Goal: Information Seeking & Learning: Compare options

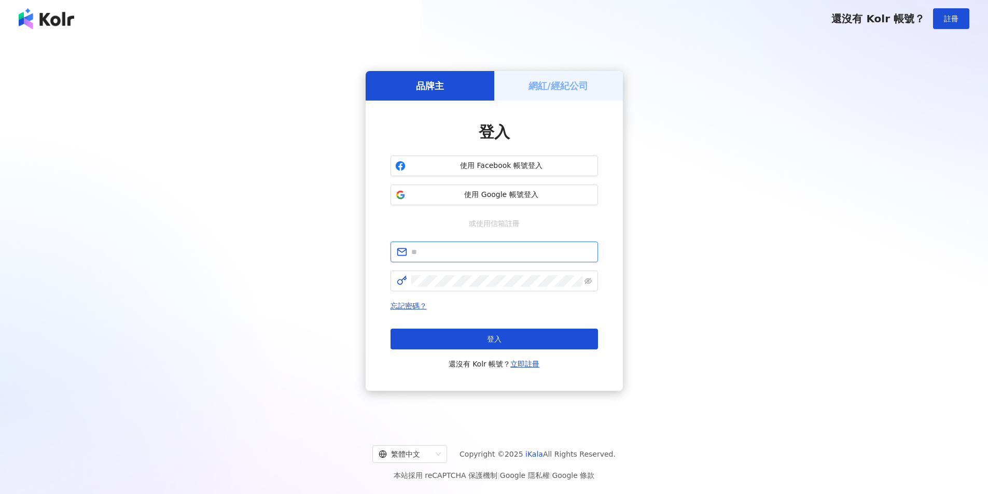
drag, startPoint x: 0, startPoint y: 0, endPoint x: 449, endPoint y: 252, distance: 514.5
click at [449, 252] on input "text" at bounding box center [501, 251] width 180 height 11
type input "**********"
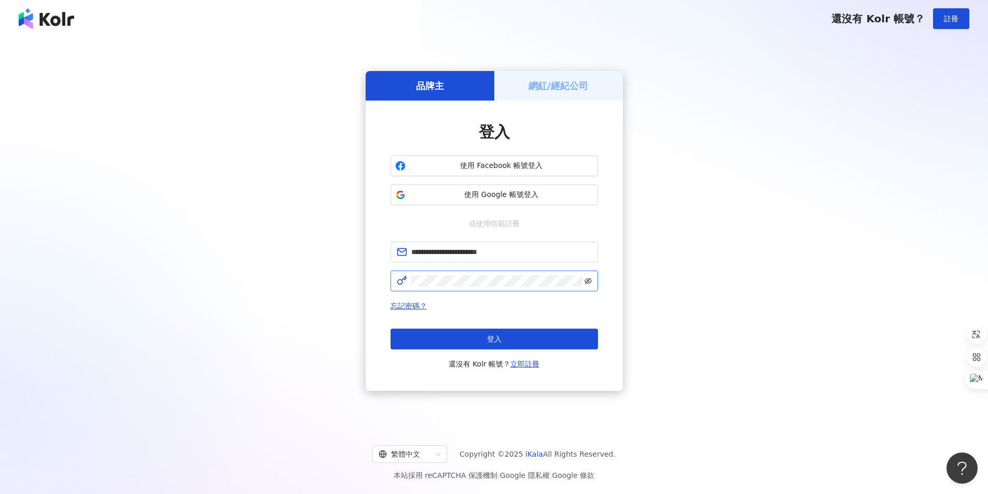
click at [588, 279] on icon "eye-invisible" at bounding box center [587, 280] width 7 height 7
click at [497, 334] on button "登入" at bounding box center [493, 339] width 207 height 21
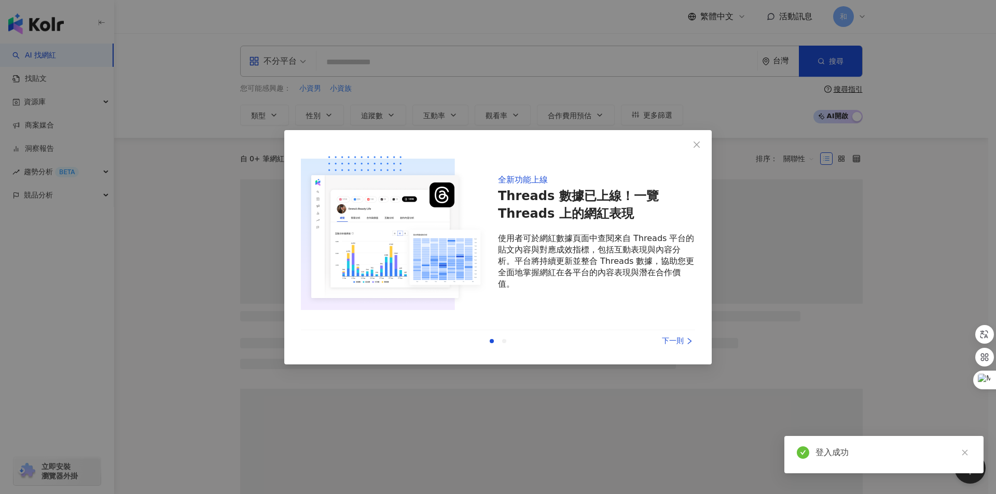
click at [698, 145] on icon "close" at bounding box center [696, 145] width 8 height 8
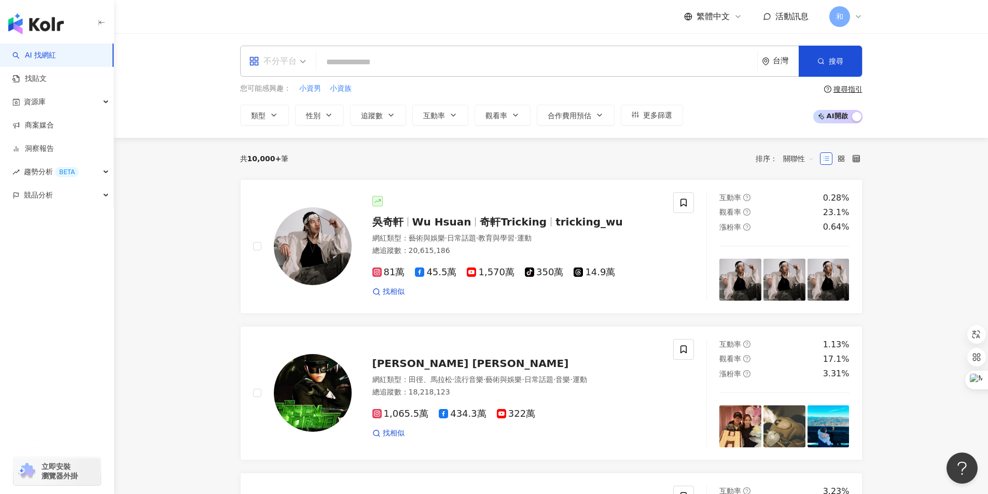
click at [302, 61] on span "不分平台" at bounding box center [277, 61] width 57 height 17
click at [365, 71] on input "search" at bounding box center [536, 62] width 432 height 20
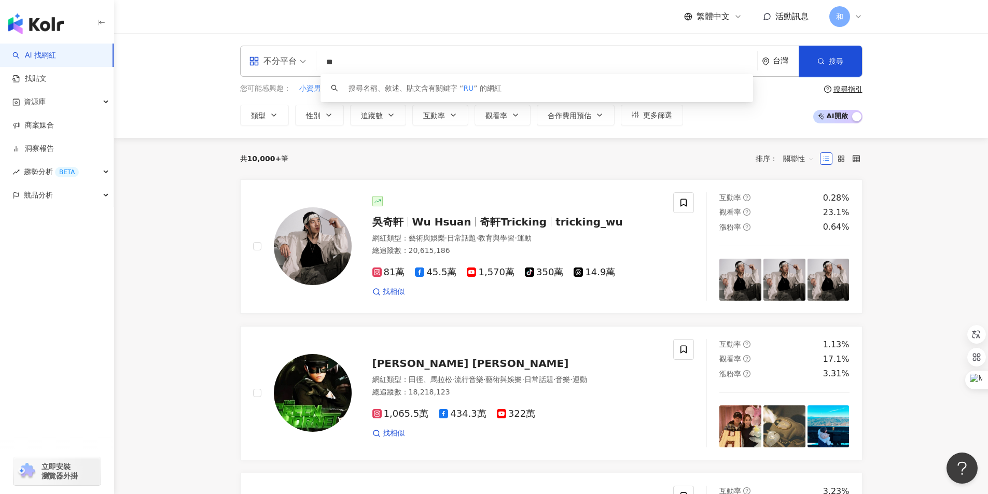
type input "*"
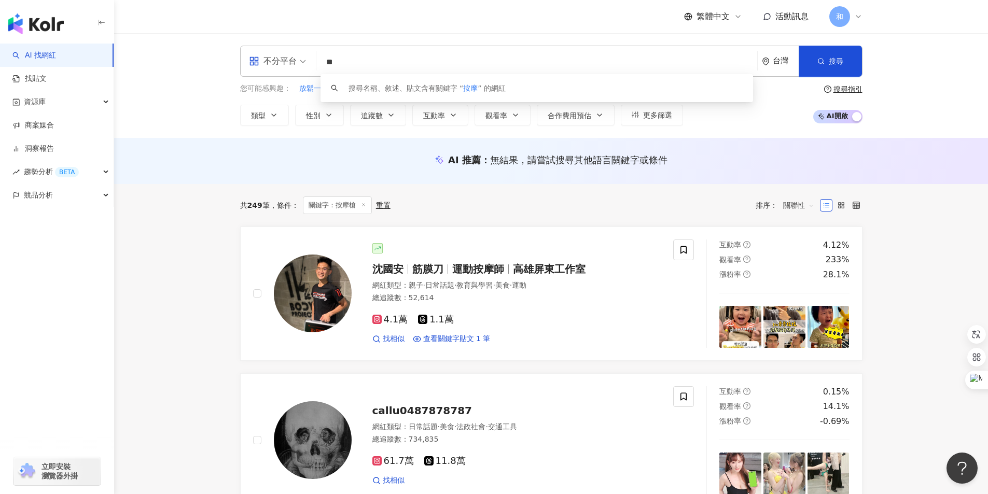
type input "*"
type input "**"
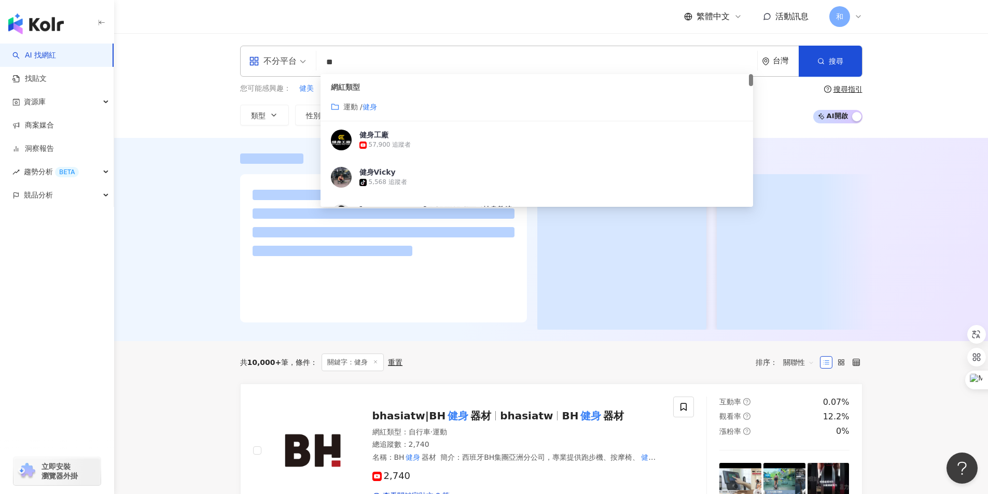
click at [192, 168] on div at bounding box center [551, 239] width 874 height 203
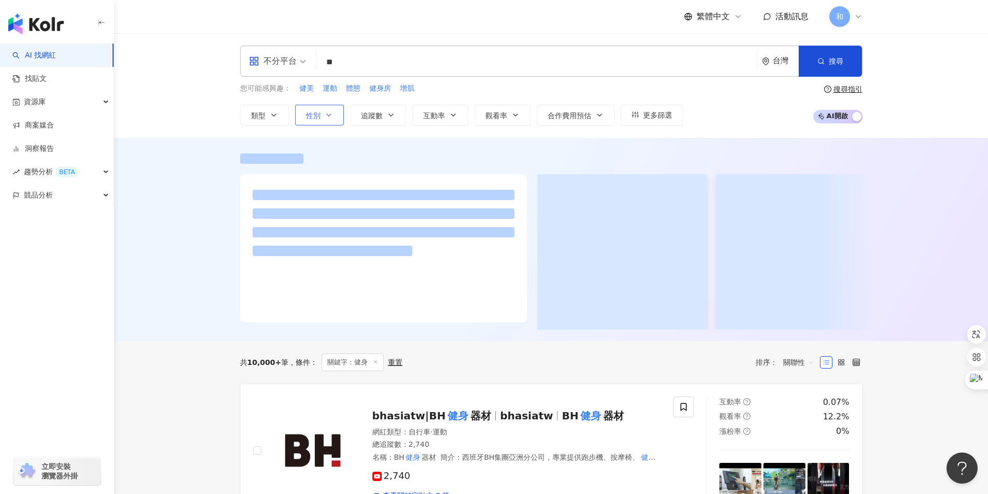
click at [330, 116] on icon "button" at bounding box center [329, 115] width 8 height 8
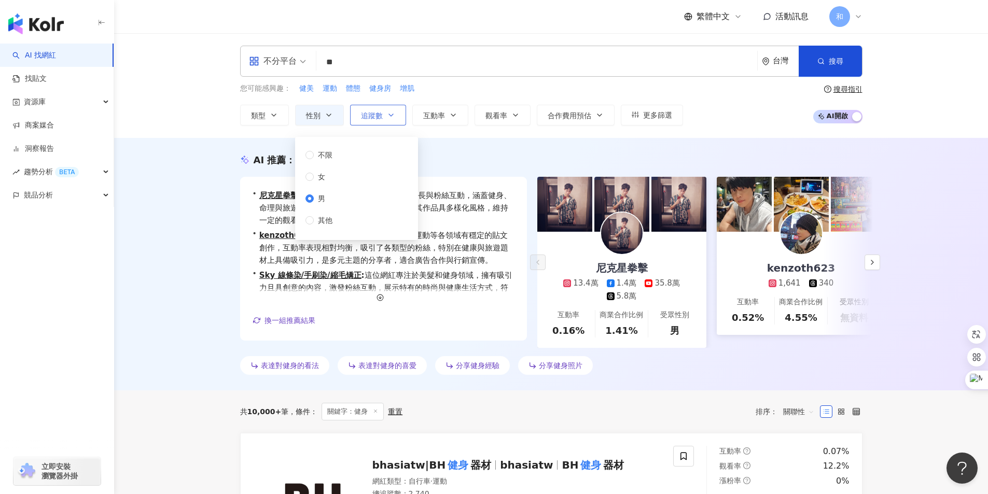
click at [390, 118] on icon "button" at bounding box center [391, 115] width 8 height 8
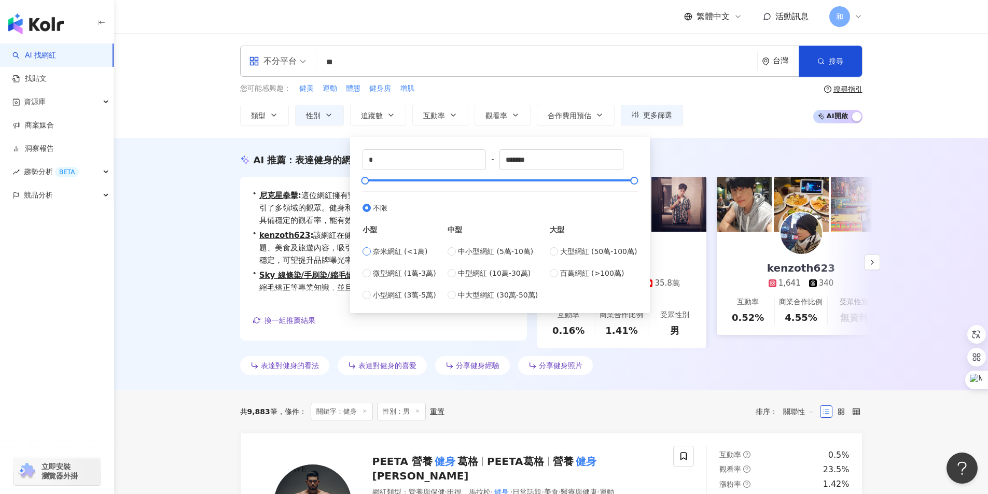
type input "****"
type input "*****"
type input "*"
drag, startPoint x: 552, startPoint y: 160, endPoint x: 487, endPoint y: 164, distance: 64.4
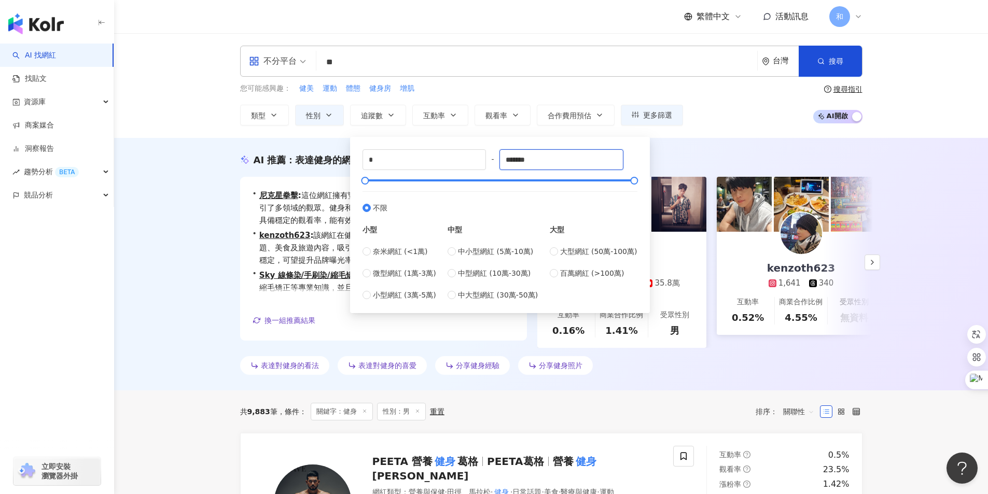
click at [487, 164] on div "* - ******* 不限 小型 奈米網紅 (<1萬) 微型網紅 (1萬-3萬) 小型網紅 (3萬-5萬) 中型 中小型網紅 (5萬-10萬) 中型網紅 (…" at bounding box center [499, 224] width 275 height 151
type input "******"
click at [163, 286] on div "AI 推薦 ： 表達健身的網紅 • 尼克星拳擊 : 這位網紅擁有豐富的內容涵蓋，包括日常話題和命理占卜，吸引了多領域的觀眾。健身和運動內容也受到關注，顯示其多…" at bounding box center [551, 264] width 874 height 253
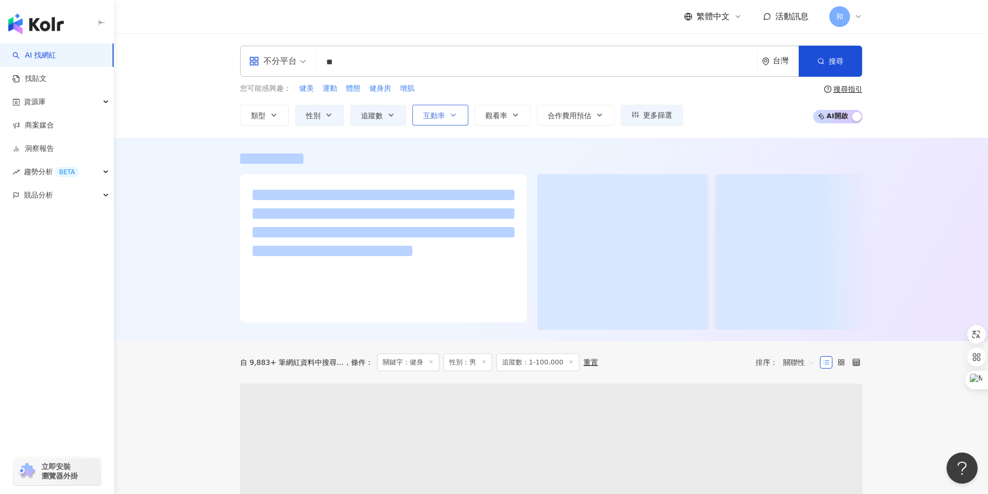
click at [451, 117] on icon "button" at bounding box center [453, 115] width 8 height 8
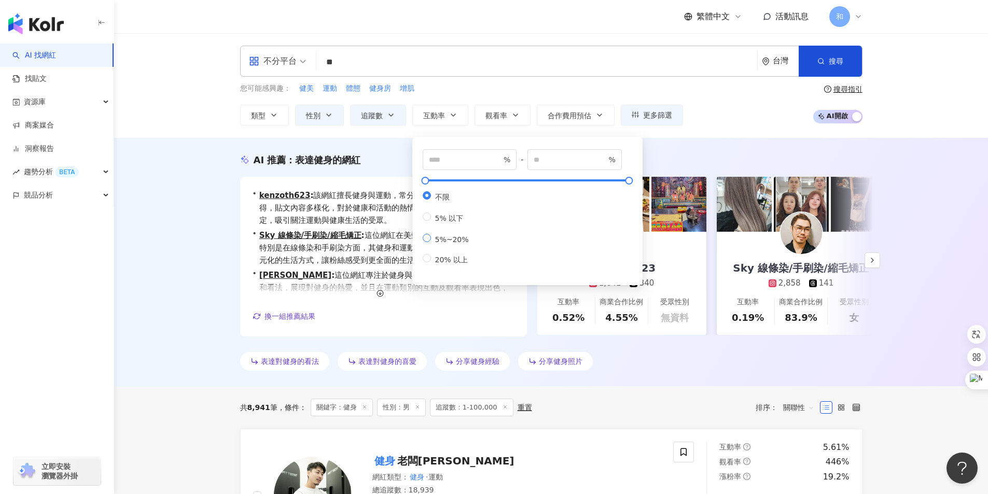
type input "*"
type input "**"
drag, startPoint x: 444, startPoint y: 161, endPoint x: 394, endPoint y: 166, distance: 50.6
type input "*"
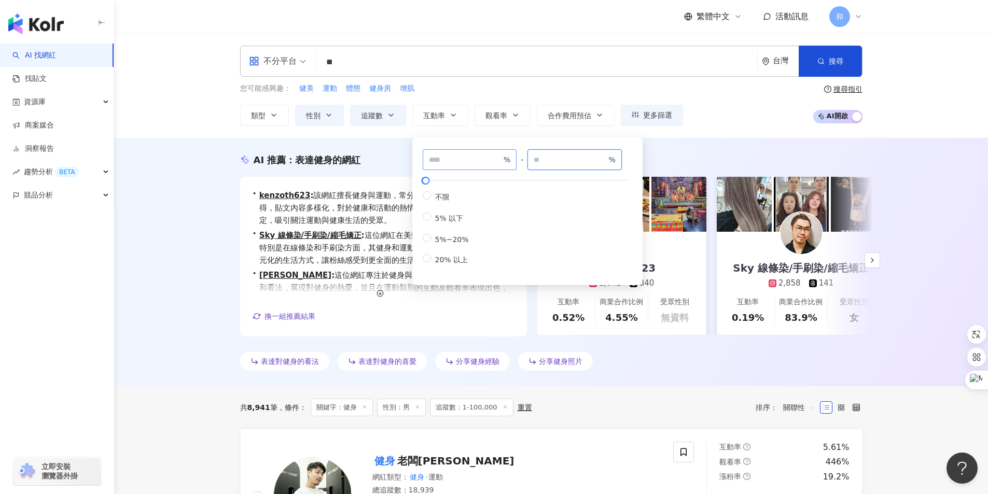
drag, startPoint x: 558, startPoint y: 157, endPoint x: 498, endPoint y: 166, distance: 60.4
click at [498, 166] on div "* % - ** % 不限 5% 以下 5%~20% 20% 以上" at bounding box center [527, 207] width 209 height 116
type input "**"
click at [169, 234] on div "AI 推薦 ： 表達健身的網紅 • kenzoth623 : 該網紅擅長健身與運動，常分享日常話題、美食及旅遊心得，貼文內容多樣化，對於健康和活動的熱情能引起…" at bounding box center [551, 262] width 874 height 248
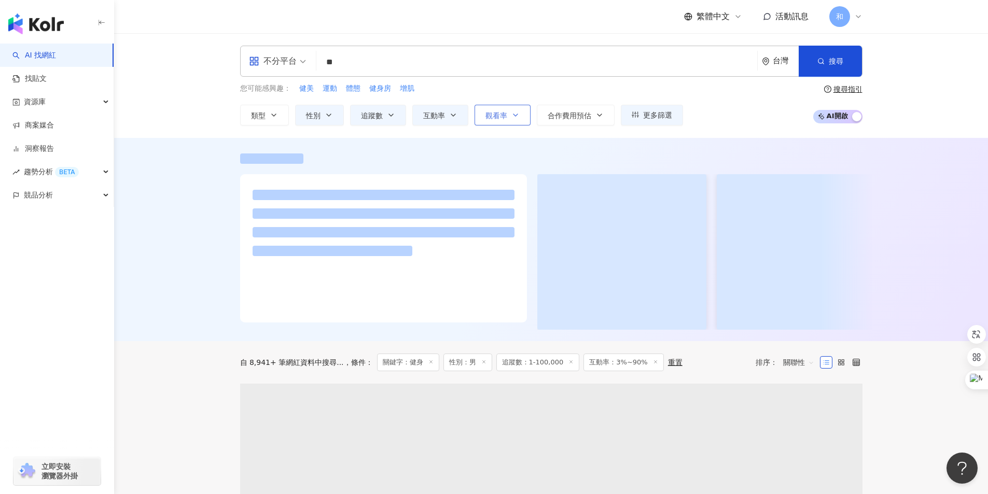
click at [513, 112] on icon "button" at bounding box center [515, 115] width 8 height 8
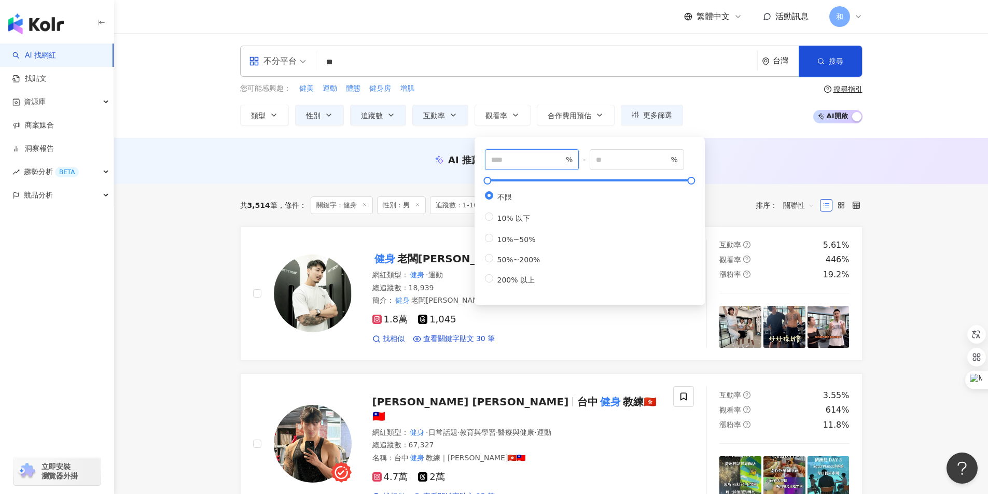
click at [528, 159] on input "number" at bounding box center [527, 159] width 73 height 11
type input "**"
click at [615, 158] on input "number" at bounding box center [632, 159] width 73 height 11
type input "***"
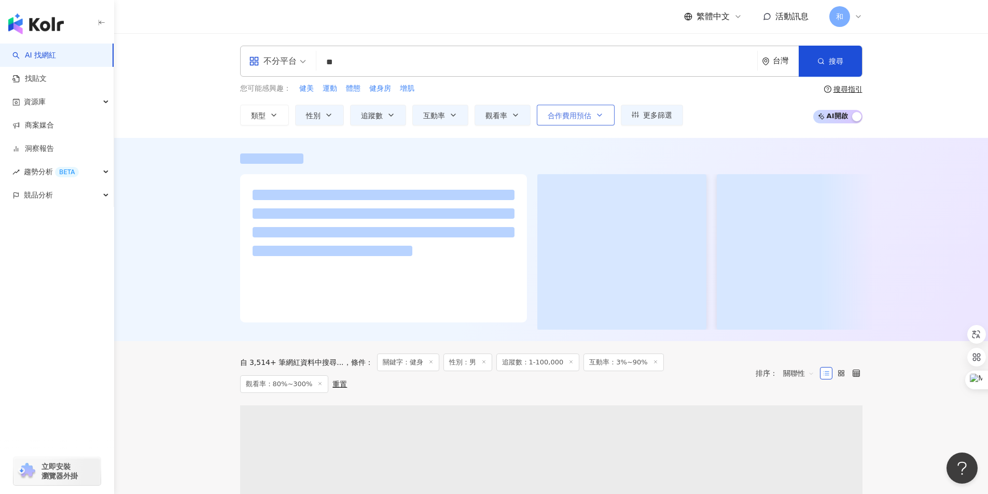
click at [603, 120] on button "合作費用預估" at bounding box center [576, 115] width 78 height 21
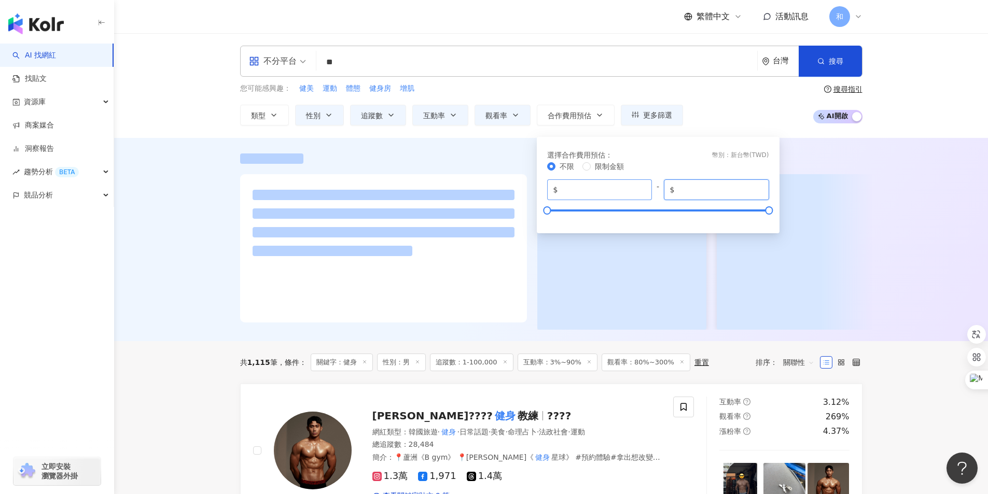
drag, startPoint x: 722, startPoint y: 188, endPoint x: 643, endPoint y: 188, distance: 78.8
click at [643, 188] on div "$ * - $ *******" at bounding box center [658, 189] width 222 height 21
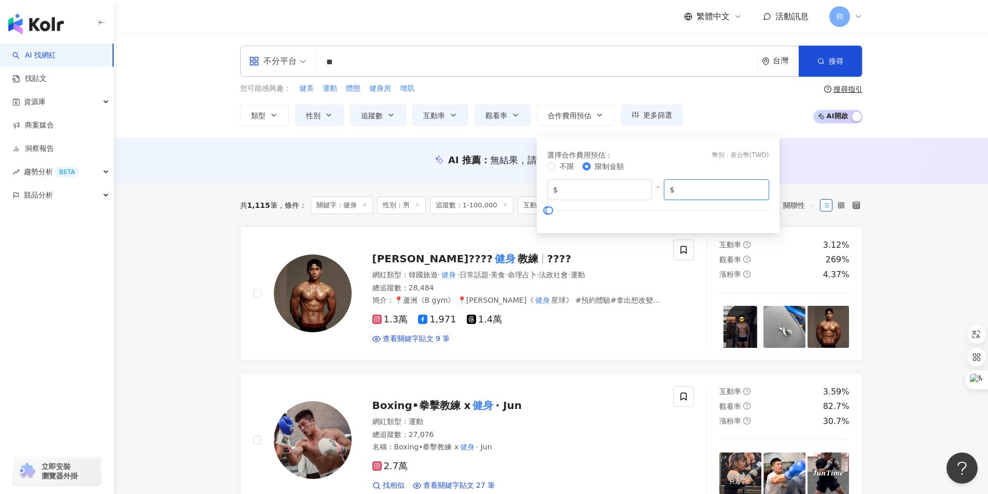
type input "*****"
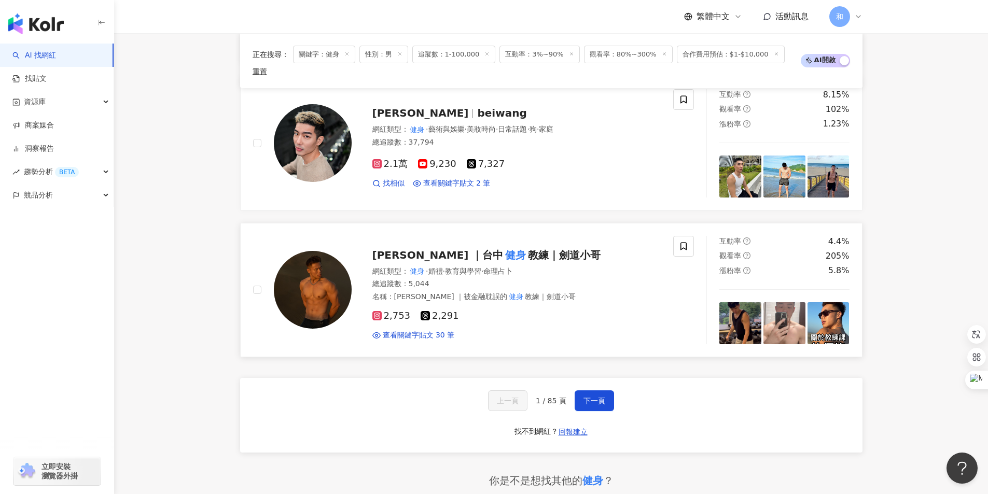
scroll to position [1650, 0]
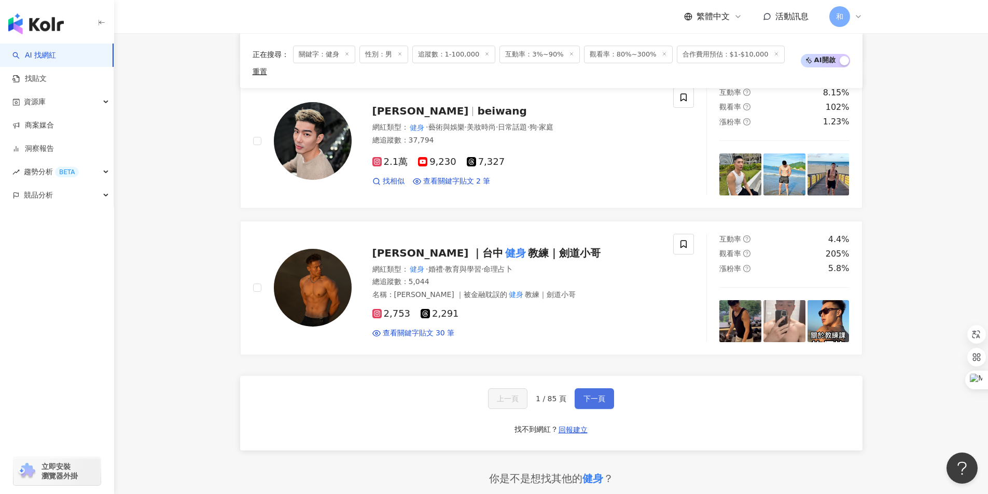
click at [605, 388] on button "下一頁" at bounding box center [594, 398] width 39 height 21
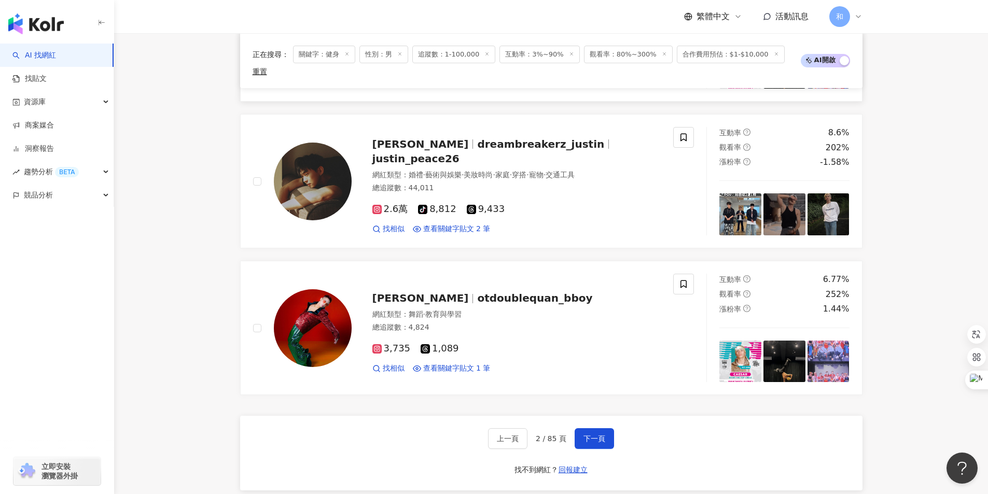
scroll to position [1659, 0]
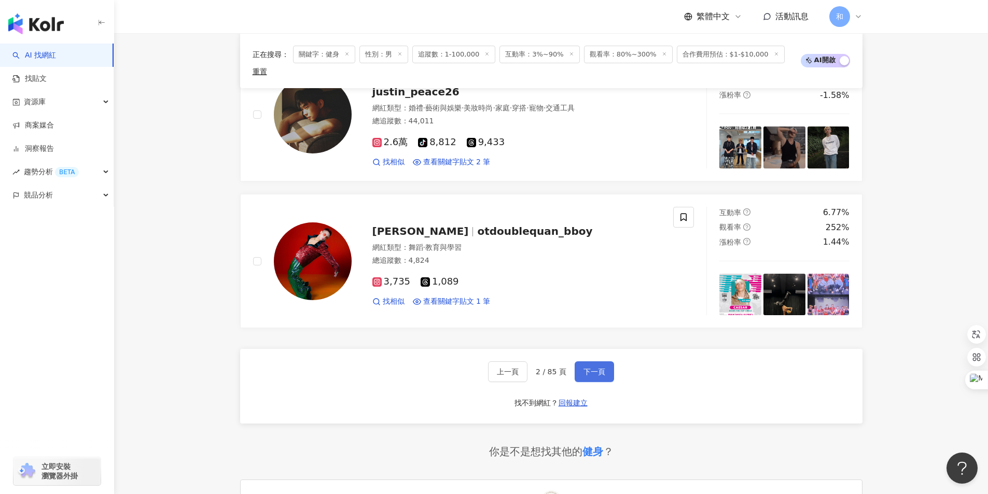
click at [603, 371] on span "下一頁" at bounding box center [594, 372] width 22 height 8
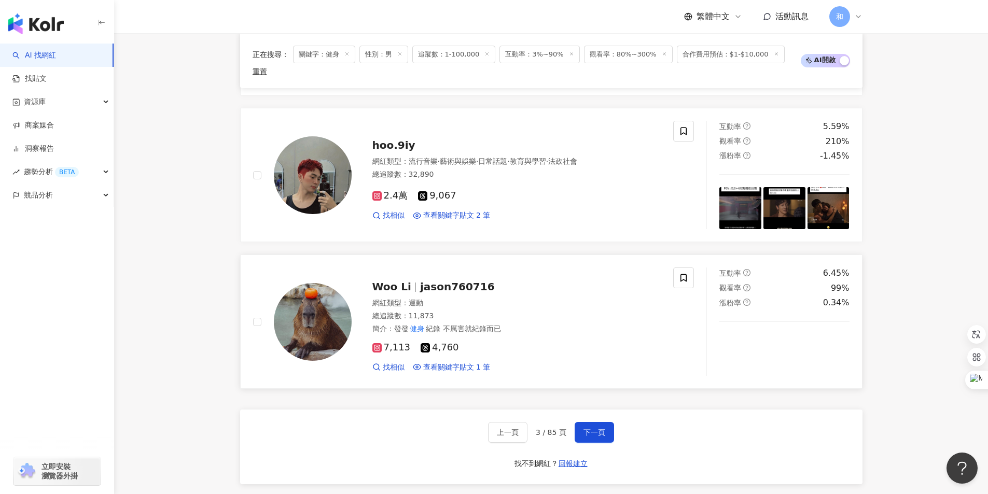
scroll to position [1702, 0]
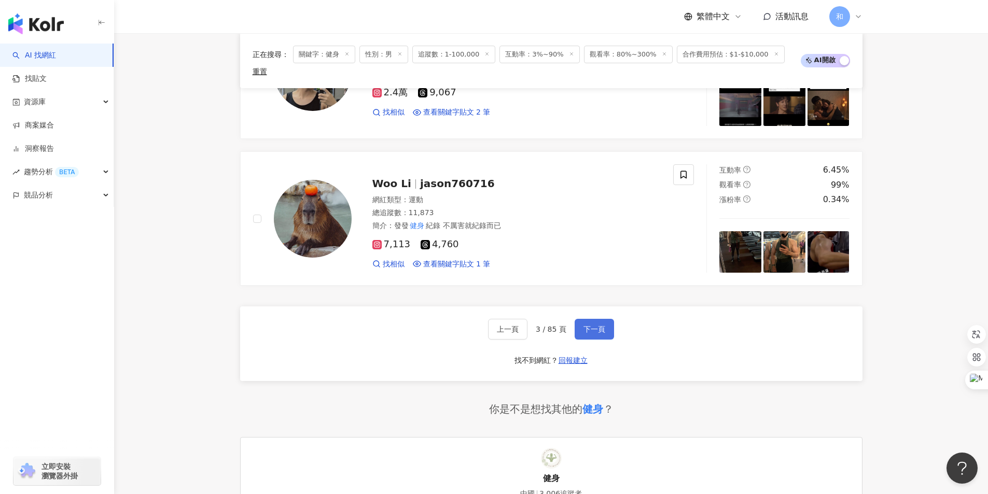
click at [594, 330] on span "下一頁" at bounding box center [594, 329] width 22 height 8
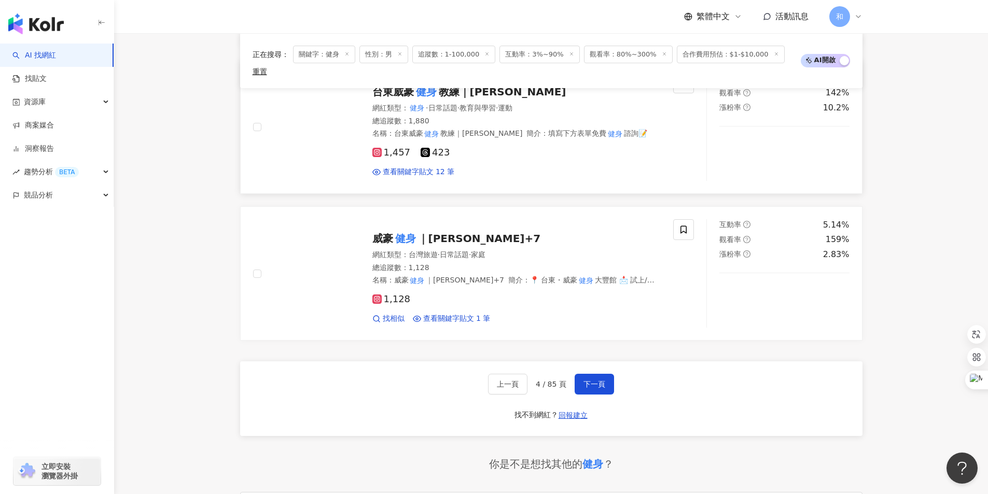
scroll to position [1659, 0]
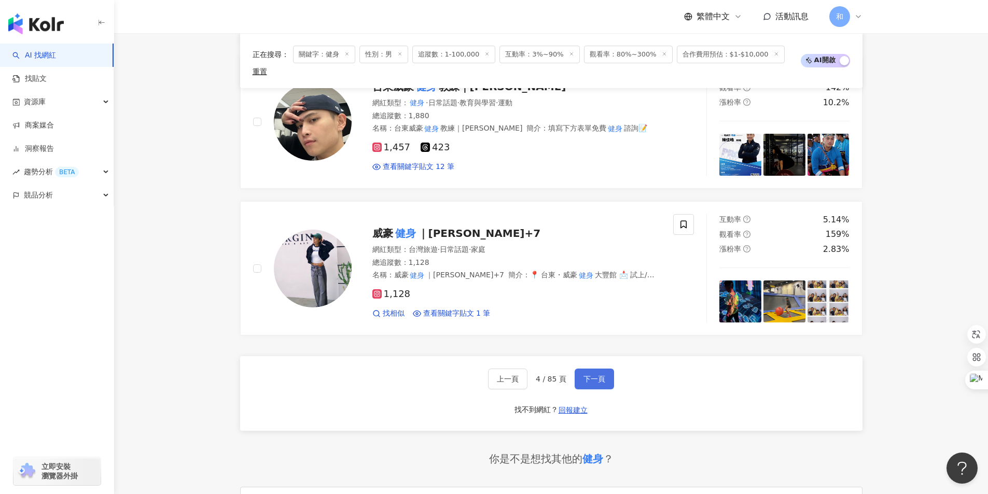
click at [597, 376] on button "下一頁" at bounding box center [594, 379] width 39 height 21
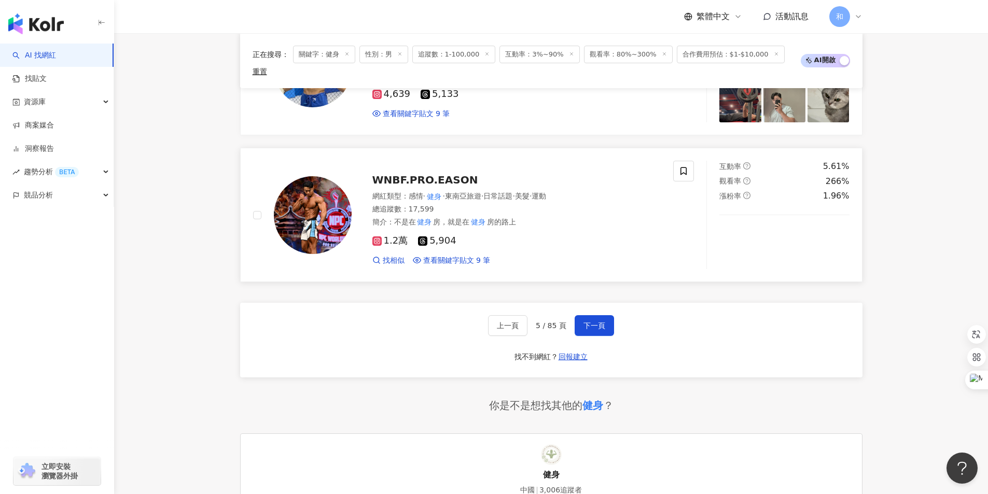
scroll to position [1711, 0]
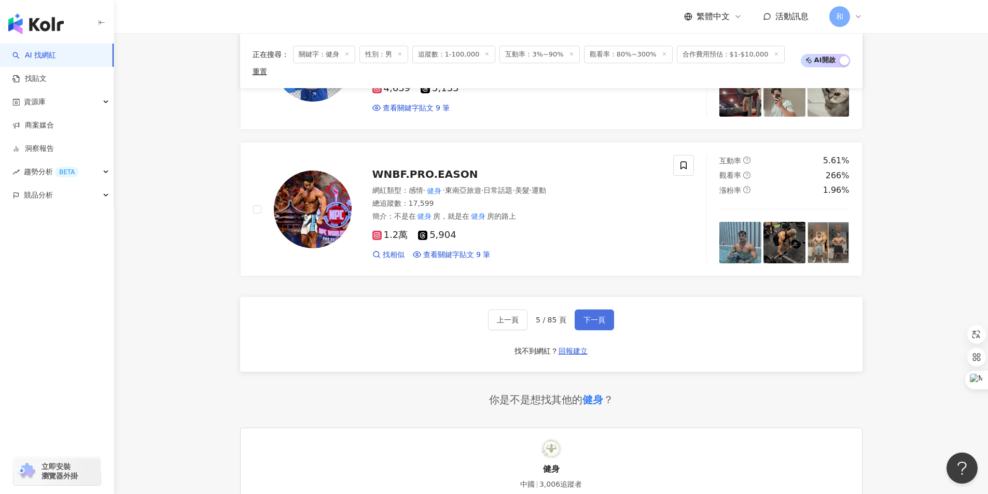
click at [600, 323] on span "下一頁" at bounding box center [594, 320] width 22 height 8
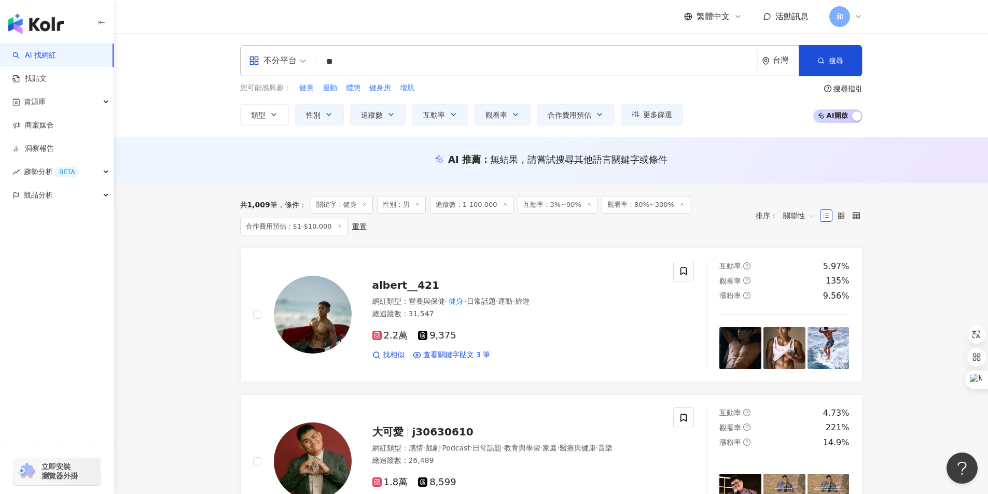
scroll to position [0, 0]
click at [806, 218] on span "關聯性" at bounding box center [798, 216] width 31 height 17
click at [797, 311] on div "觀看率" at bounding box center [799, 307] width 26 height 11
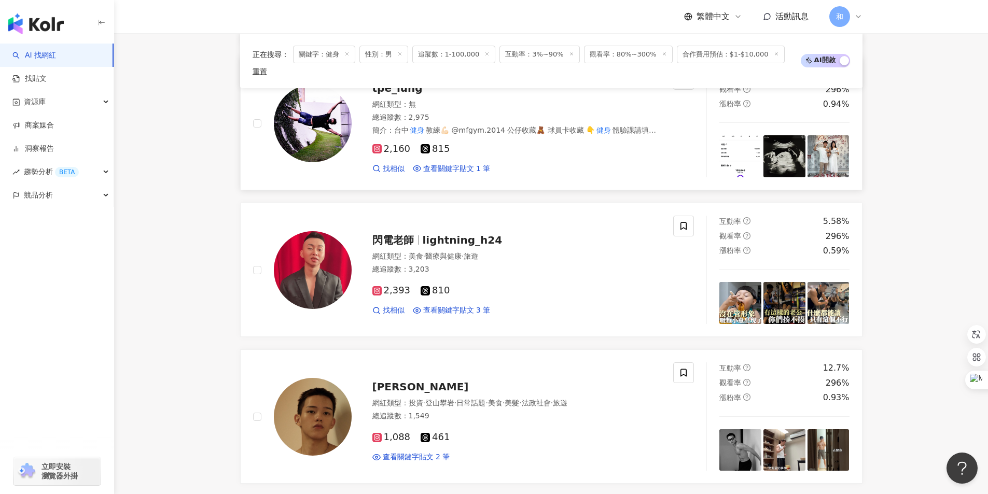
scroll to position [1711, 0]
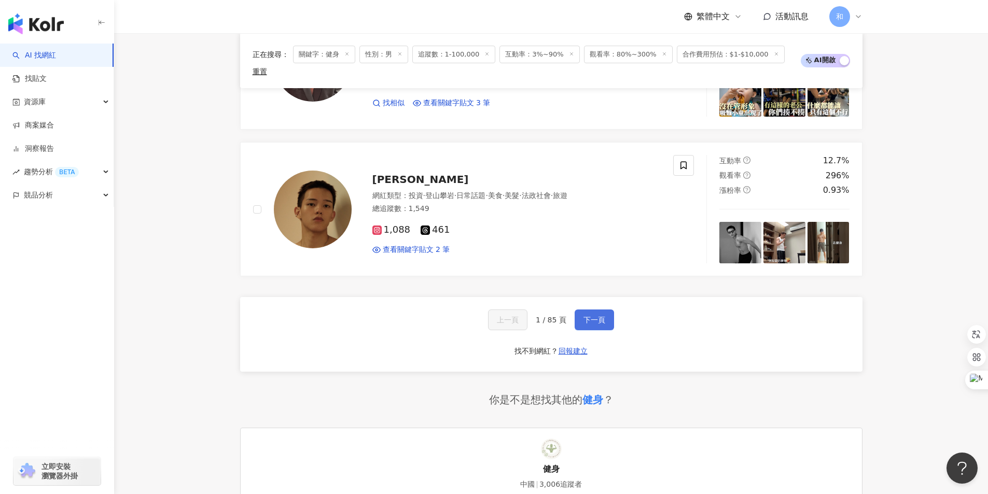
click at [596, 323] on span "下一頁" at bounding box center [594, 320] width 22 height 8
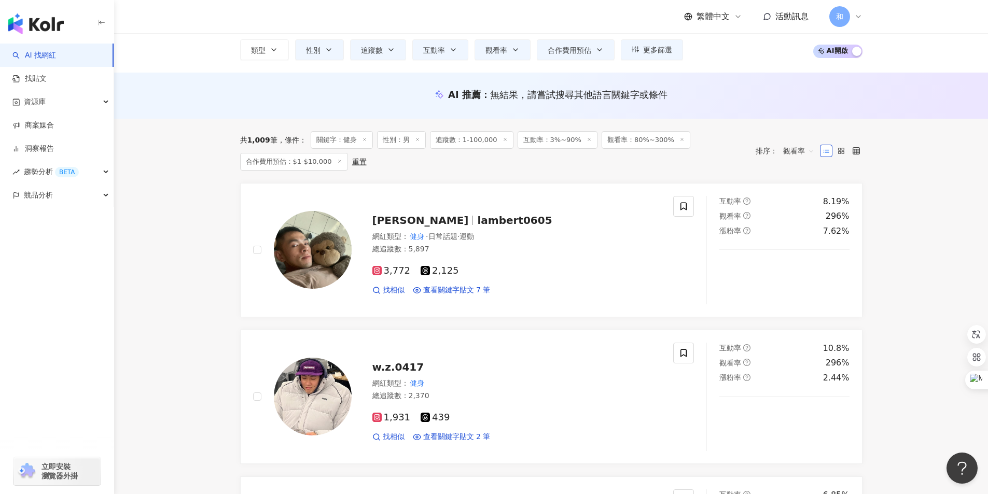
scroll to position [0, 0]
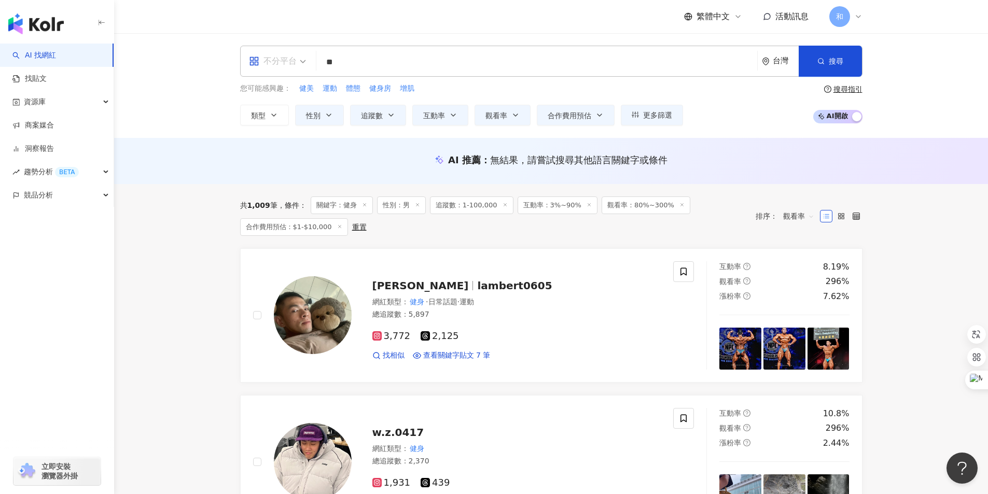
click at [293, 63] on div "不分平台" at bounding box center [273, 61] width 48 height 17
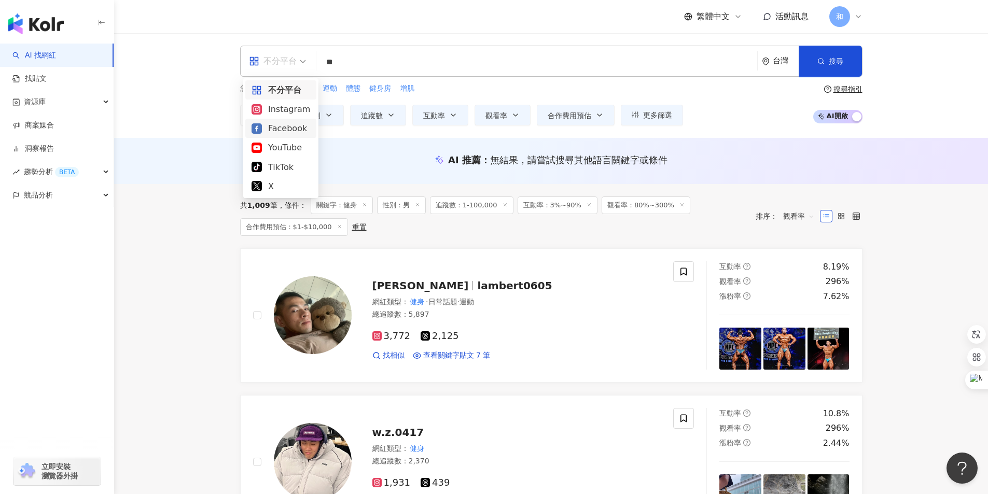
click at [283, 129] on div "Facebook" at bounding box center [280, 128] width 59 height 13
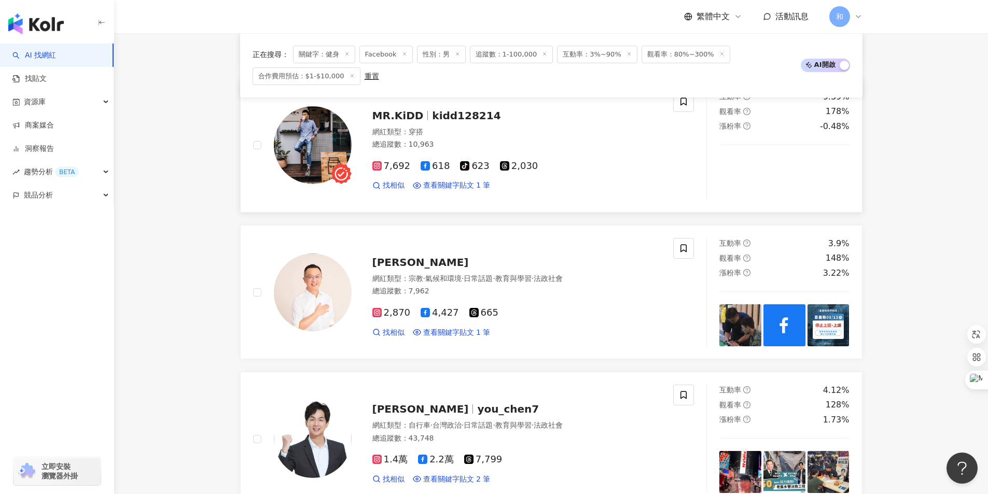
scroll to position [519, 0]
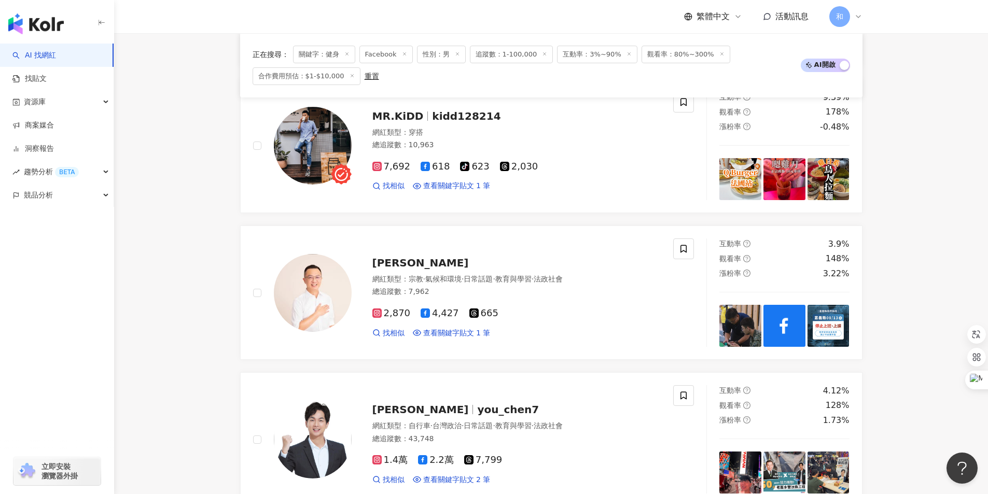
click at [593, 60] on span "互動率：3%~90%" at bounding box center [597, 55] width 80 height 18
click at [594, 55] on span "互動率：3%~90%" at bounding box center [597, 55] width 80 height 18
click at [324, 55] on span "關鍵字：健身" at bounding box center [324, 55] width 62 height 18
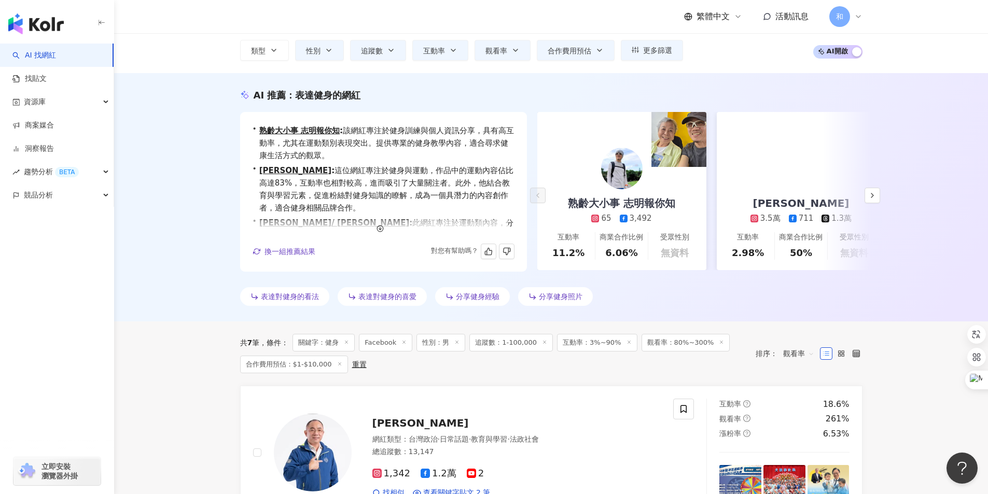
scroll to position [0, 0]
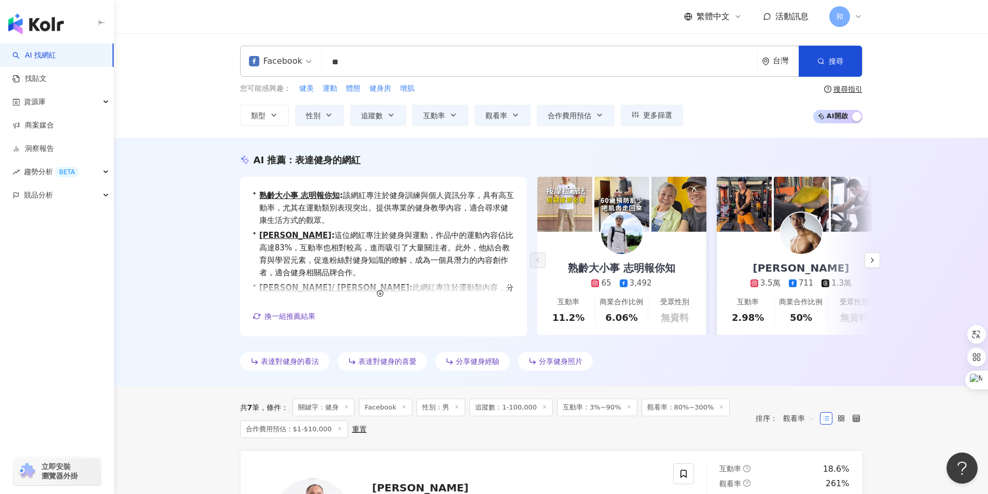
drag, startPoint x: 357, startPoint y: 58, endPoint x: 286, endPoint y: 58, distance: 71.0
click at [286, 58] on div "Facebook ** 台灣 搜尋 customizedTag 網紅類型 運動 / 健身 健身工廠 57,900 追蹤者 健身Vicky tiktok-ico…" at bounding box center [551, 61] width 622 height 31
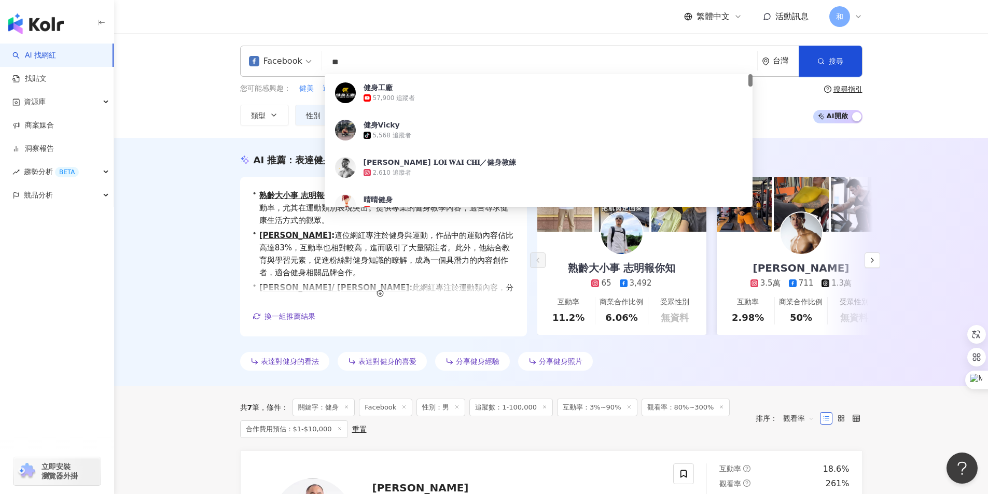
type input "*"
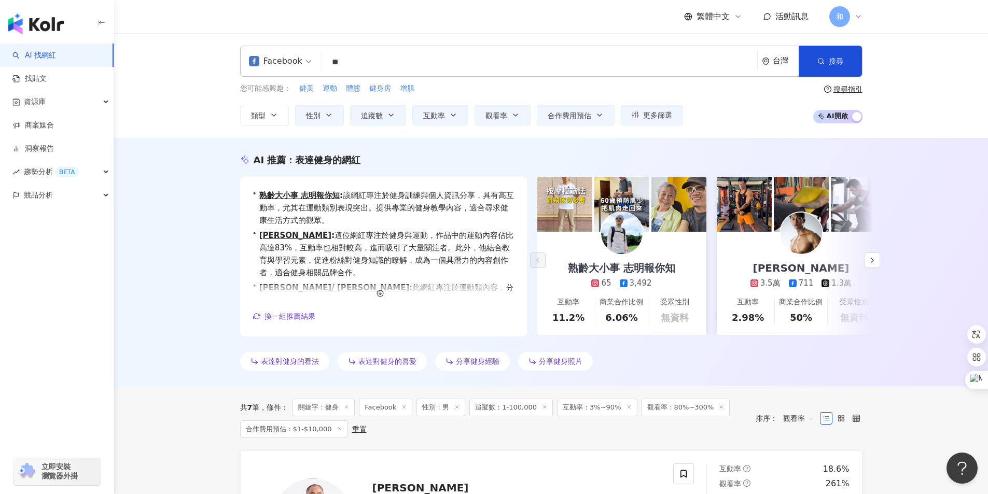
type input "**"
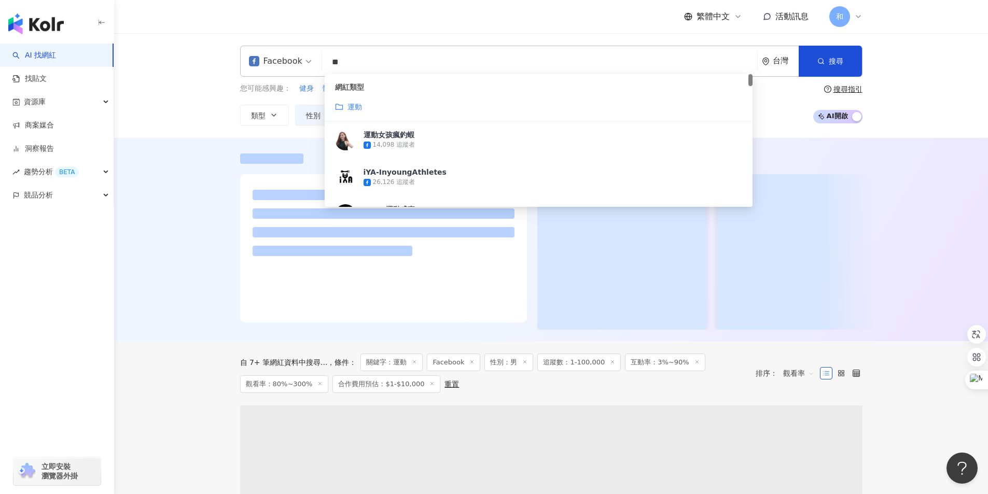
click at [167, 170] on div at bounding box center [551, 239] width 874 height 203
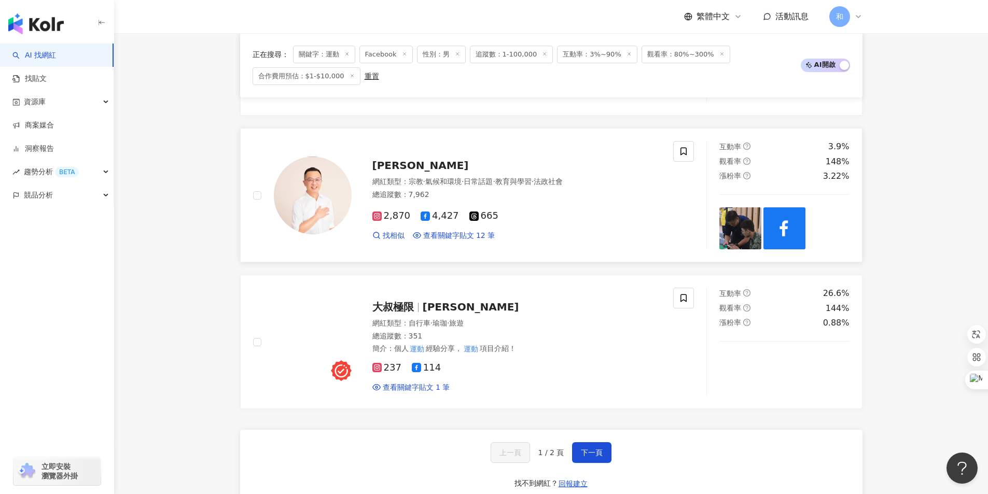
scroll to position [1867, 0]
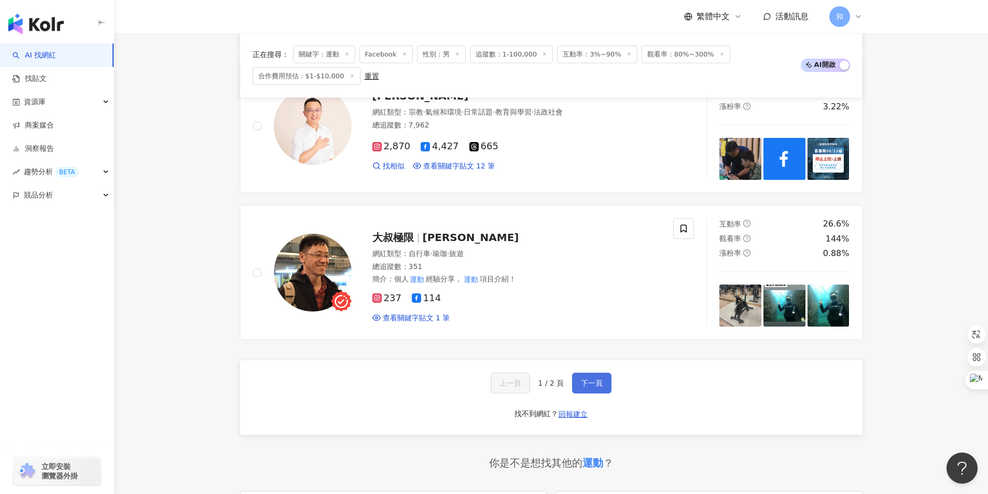
click at [591, 381] on button "下一頁" at bounding box center [591, 383] width 39 height 21
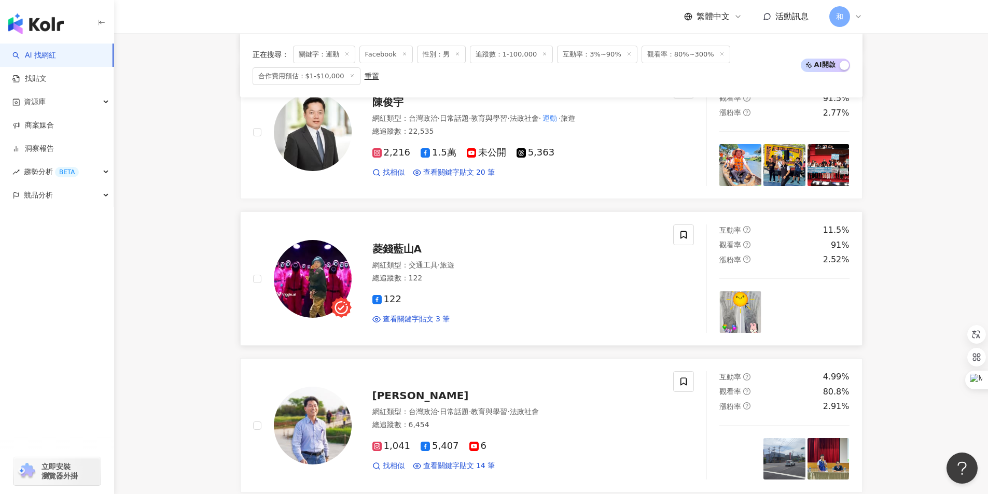
scroll to position [1556, 0]
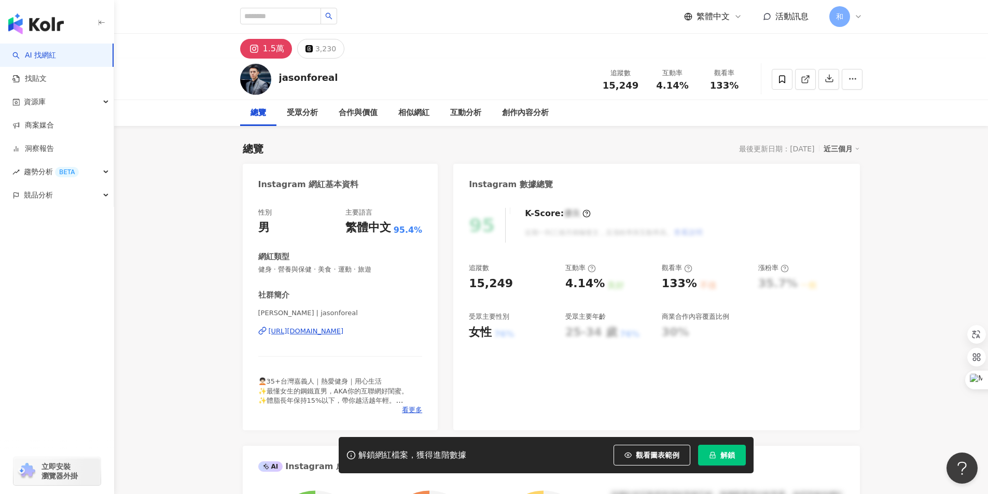
click at [437, 65] on div "jasonforeal 追蹤數 15,249 互動率 4.14% 觀看率 133%" at bounding box center [551, 79] width 664 height 41
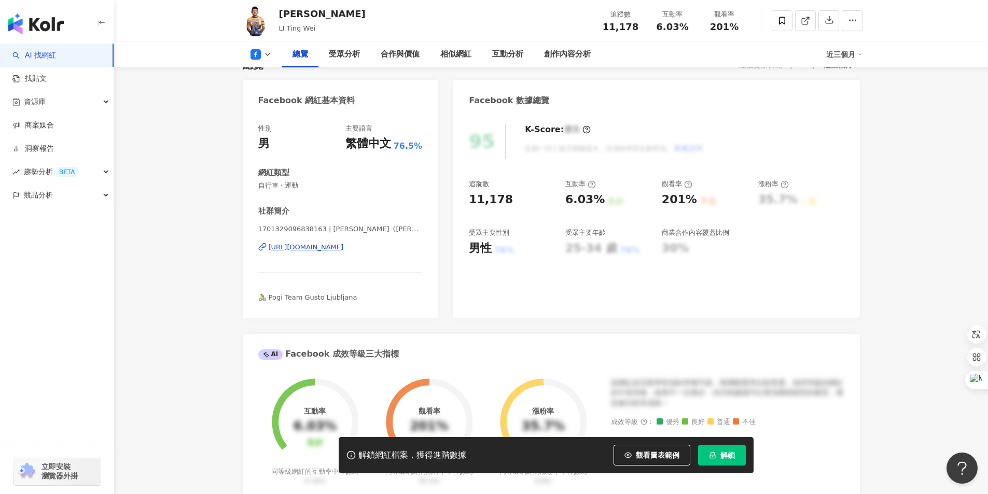
scroll to position [52, 0]
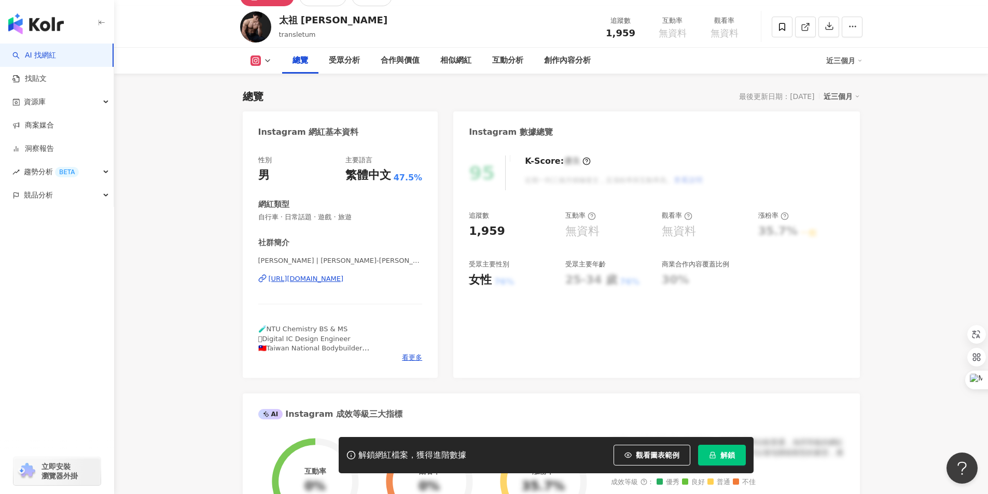
scroll to position [52, 0]
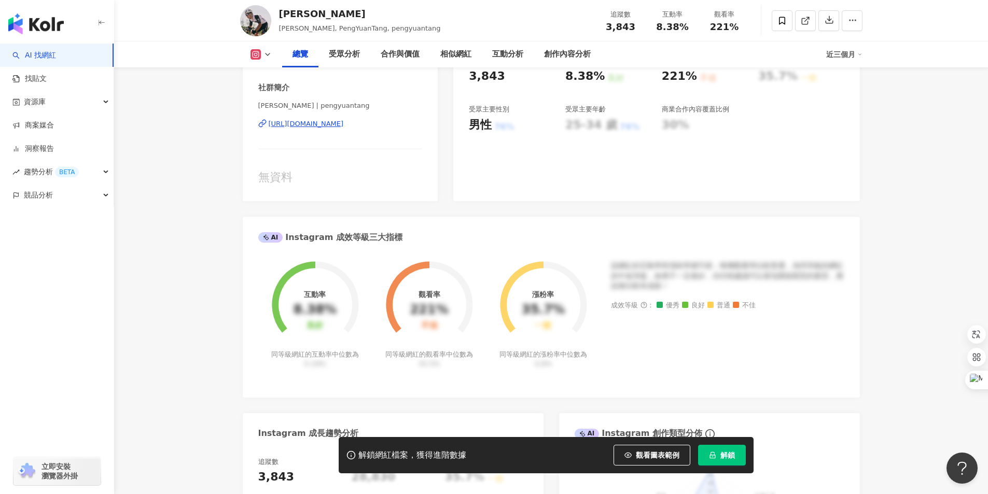
scroll to position [52, 0]
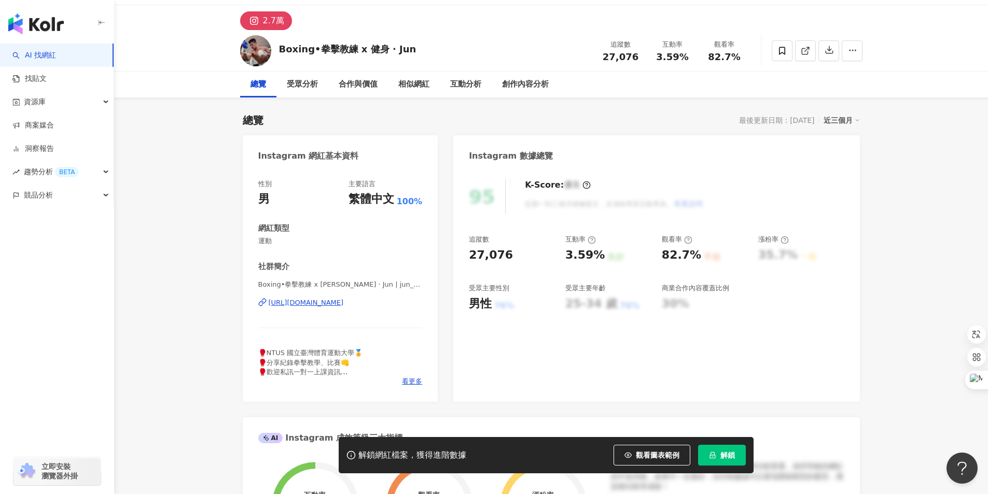
scroll to position [52, 0]
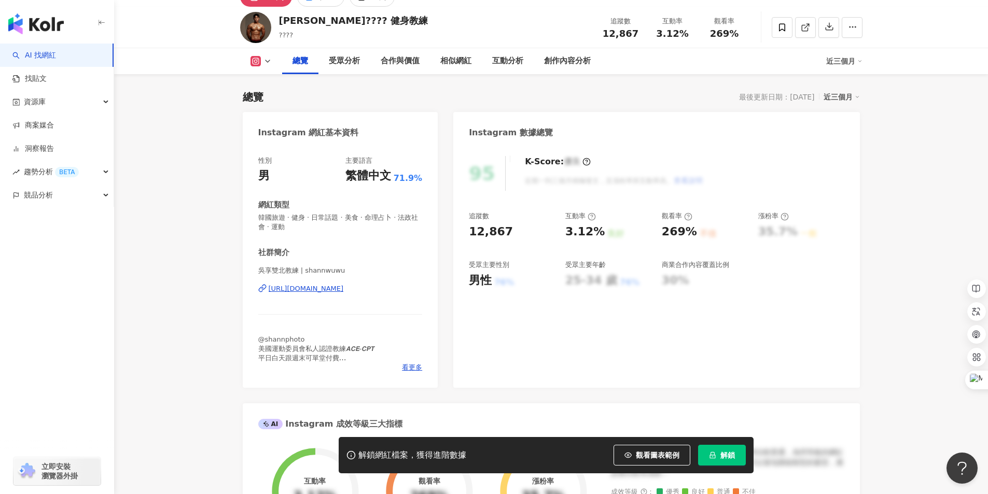
click at [265, 60] on icon at bounding box center [267, 61] width 8 height 8
drag, startPoint x: 267, startPoint y: 108, endPoint x: 253, endPoint y: 100, distance: 16.3
click at [267, 109] on button "Facebook" at bounding box center [277, 104] width 62 height 15
